Goal: Find specific page/section: Find specific page/section

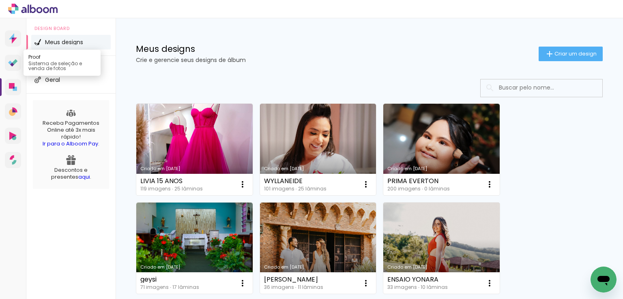
click at [15, 64] on icon at bounding box center [13, 63] width 10 height 8
